Goal: Information Seeking & Learning: Learn about a topic

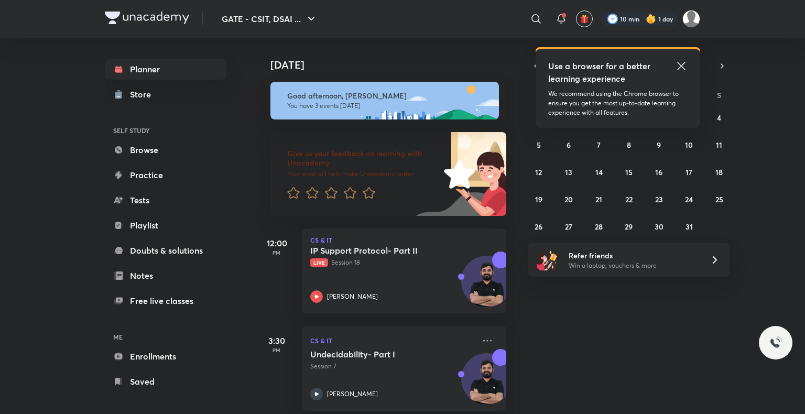
click at [685, 68] on icon at bounding box center [681, 66] width 13 height 13
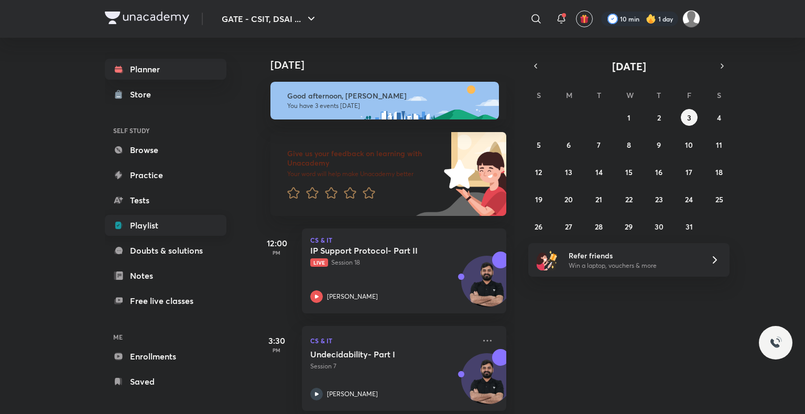
click at [122, 221] on icon at bounding box center [118, 225] width 10 height 10
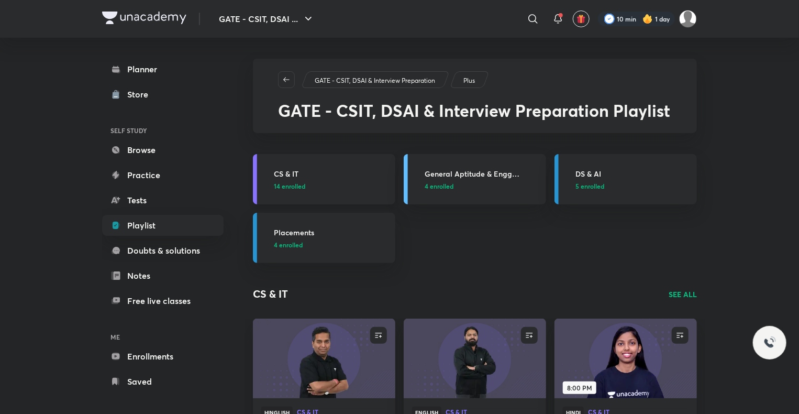
click at [296, 170] on h3 "CS & IT" at bounding box center [331, 173] width 115 height 11
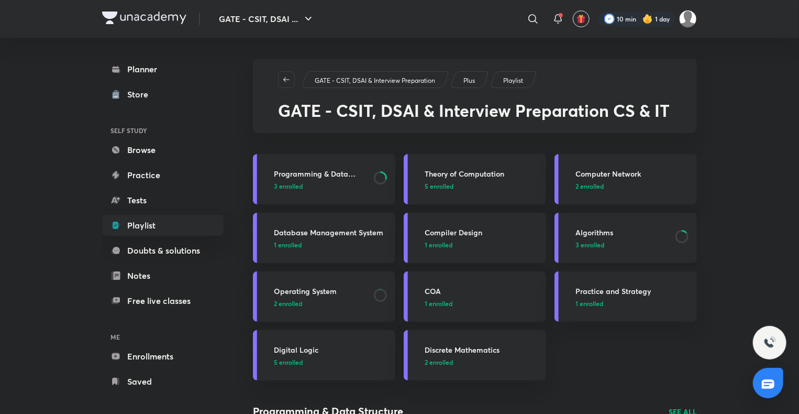
click at [608, 227] on h3 "Algorithms" at bounding box center [623, 232] width 94 height 11
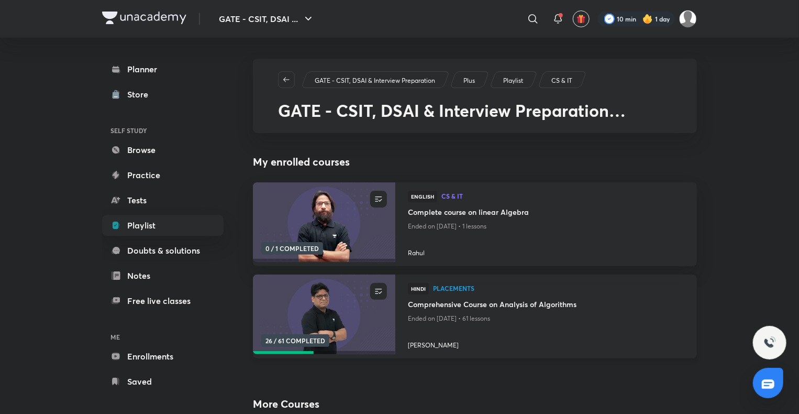
click at [513, 301] on h4 "Comprehensive Course on Analysis of Algorithms" at bounding box center [546, 305] width 277 height 13
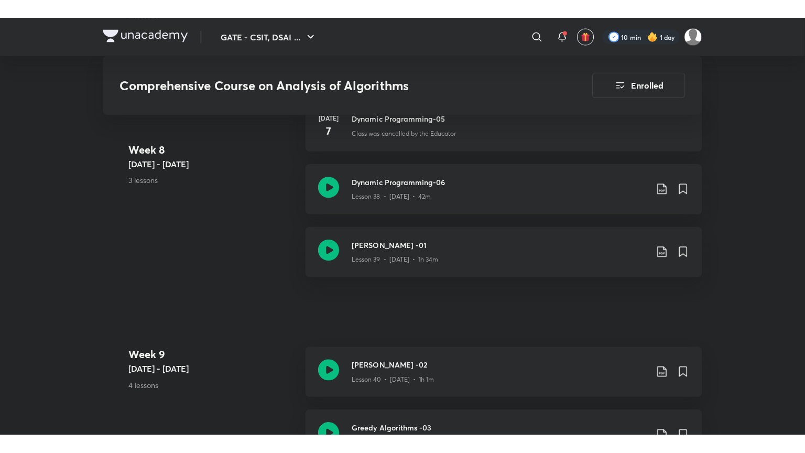
scroll to position [3270, 0]
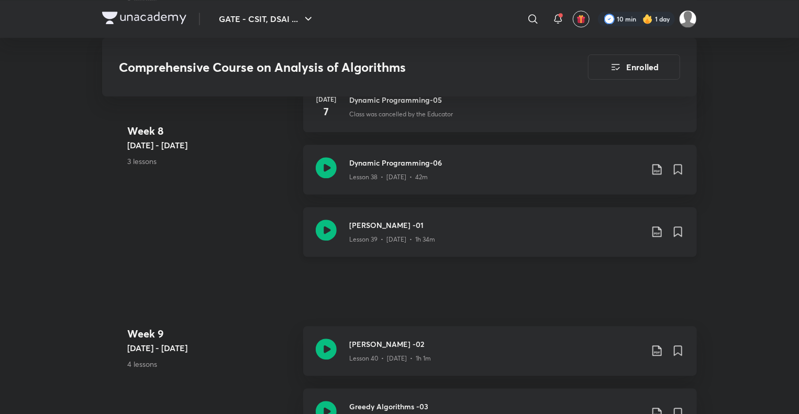
click at [418, 221] on h3 "[PERSON_NAME] -01" at bounding box center [495, 224] width 293 height 11
